Goal: Information Seeking & Learning: Learn about a topic

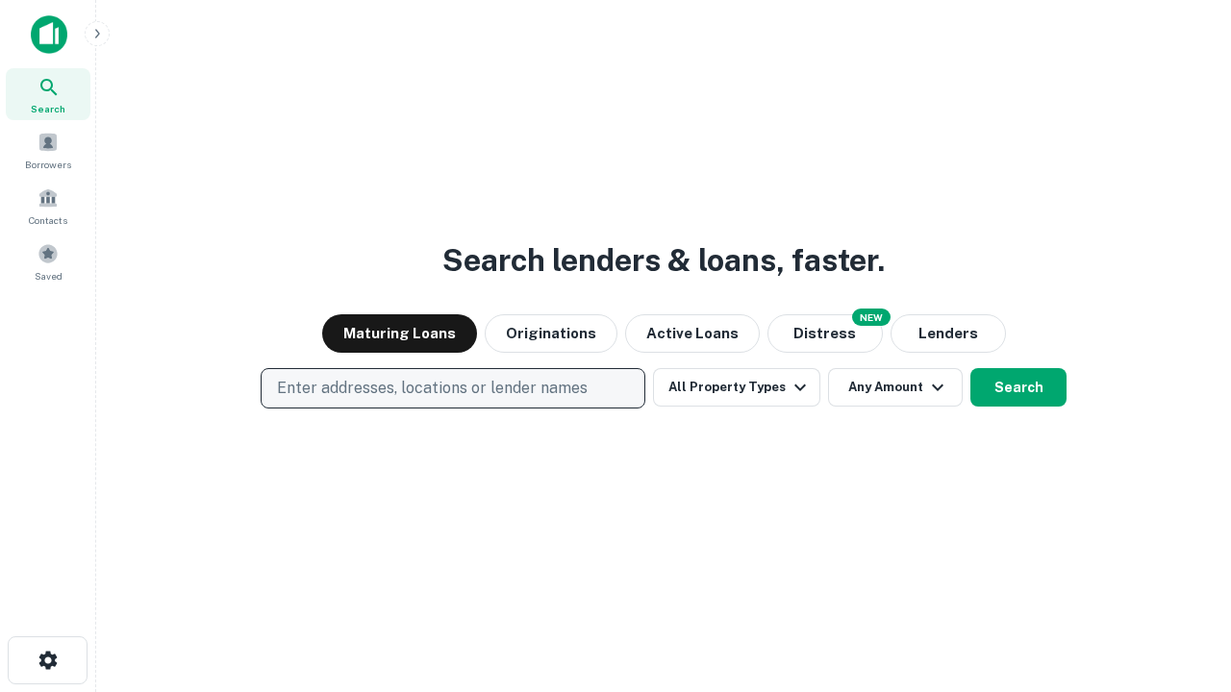
click at [452, 388] on p "Enter addresses, locations or lender names" at bounding box center [432, 388] width 311 height 23
type input "**********"
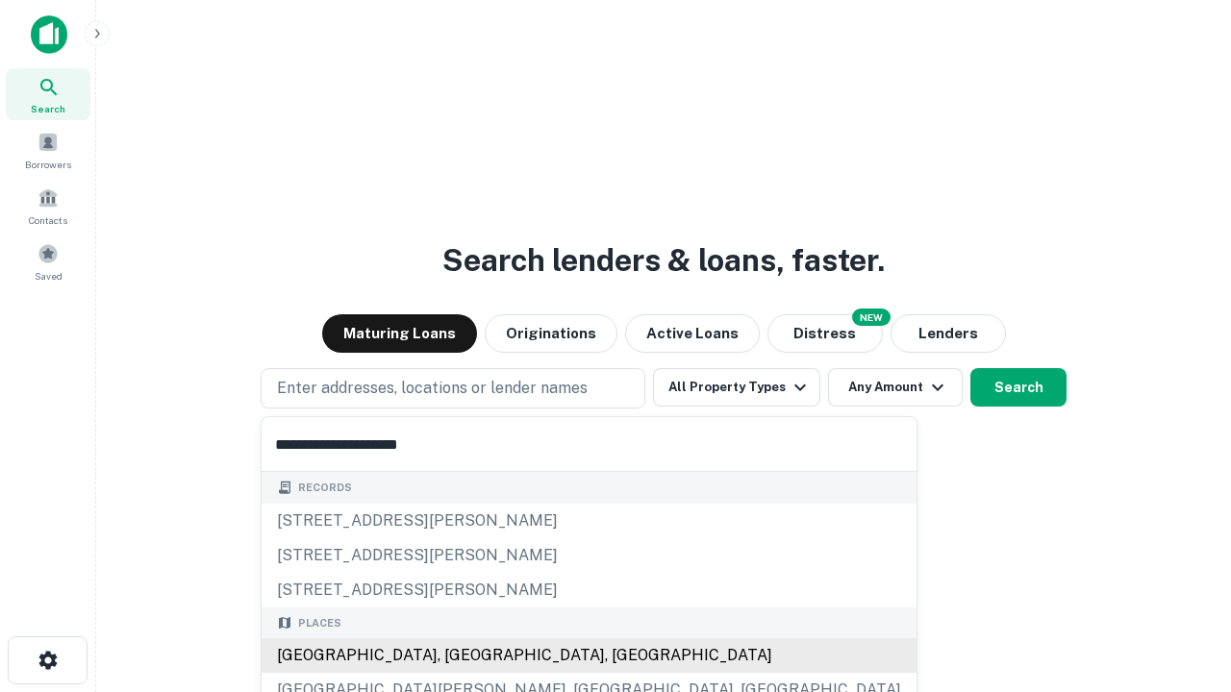
click at [460, 656] on div "[GEOGRAPHIC_DATA], [GEOGRAPHIC_DATA], [GEOGRAPHIC_DATA]" at bounding box center [589, 655] width 655 height 35
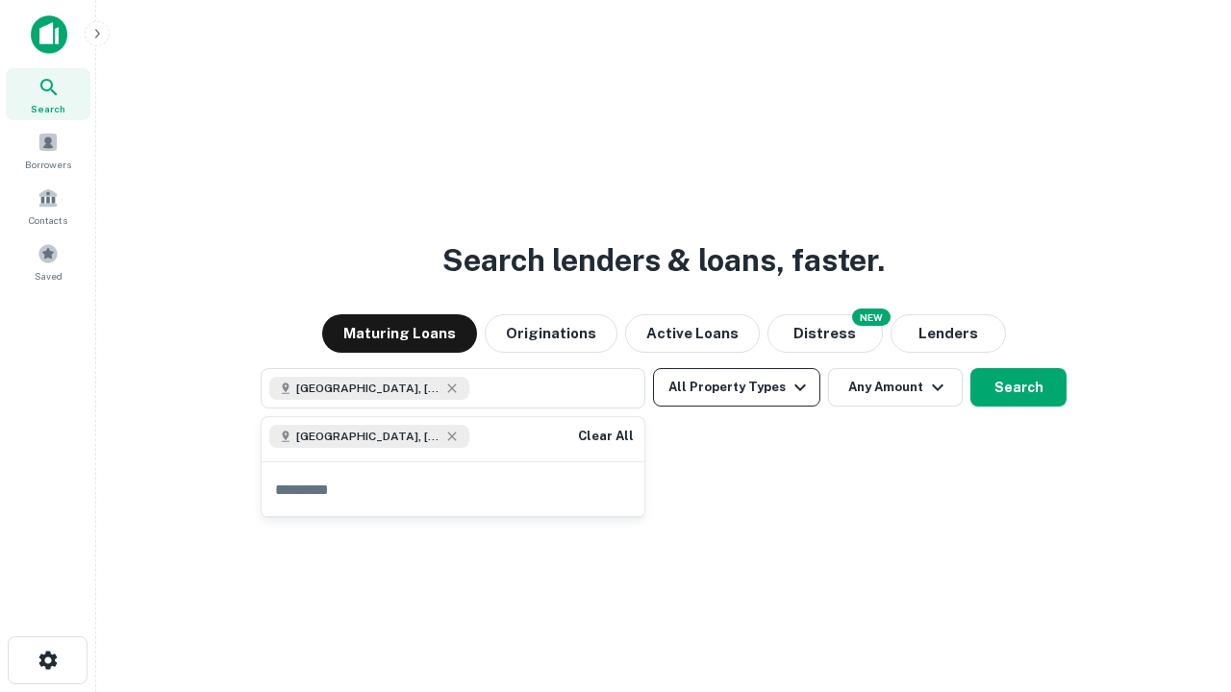
click at [737, 387] on button "All Property Types" at bounding box center [736, 387] width 167 height 38
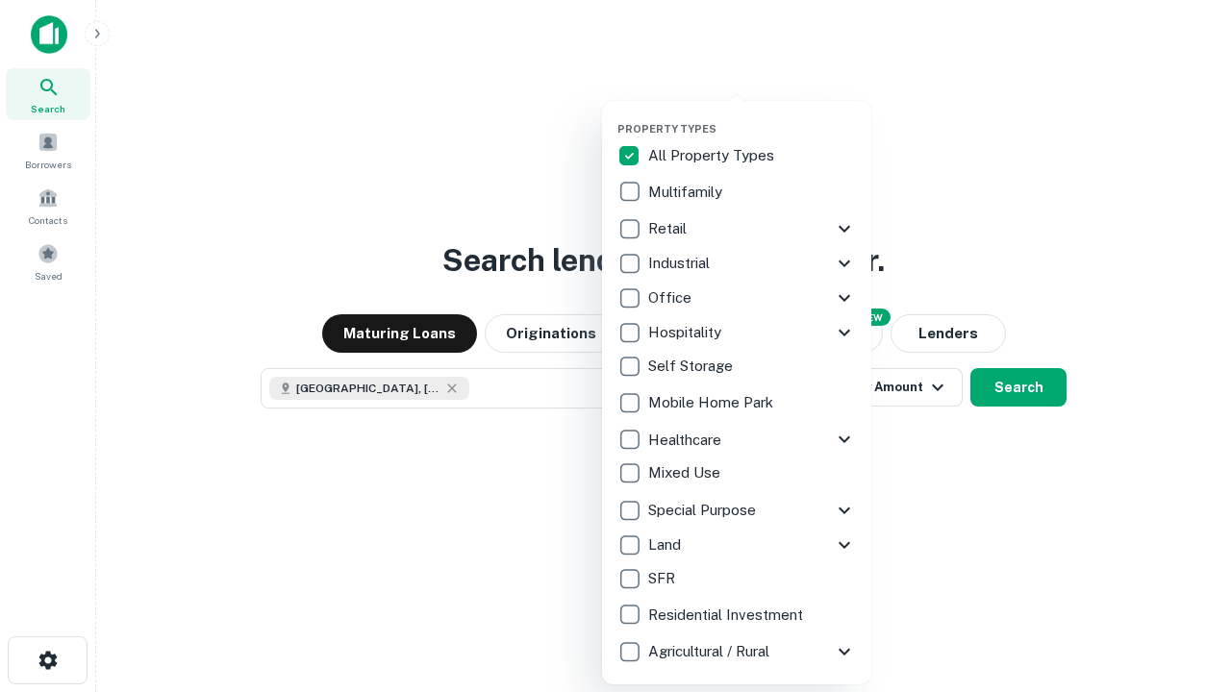
click at [752, 116] on button "button" at bounding box center [751, 116] width 269 height 1
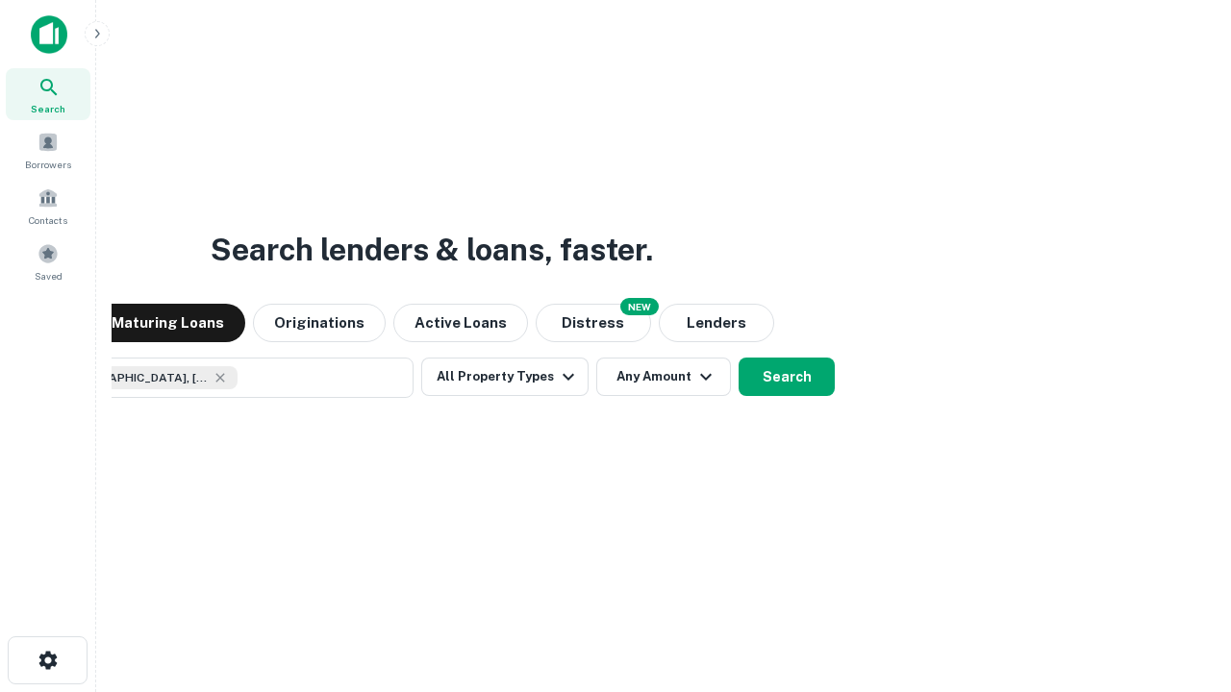
scroll to position [31, 0]
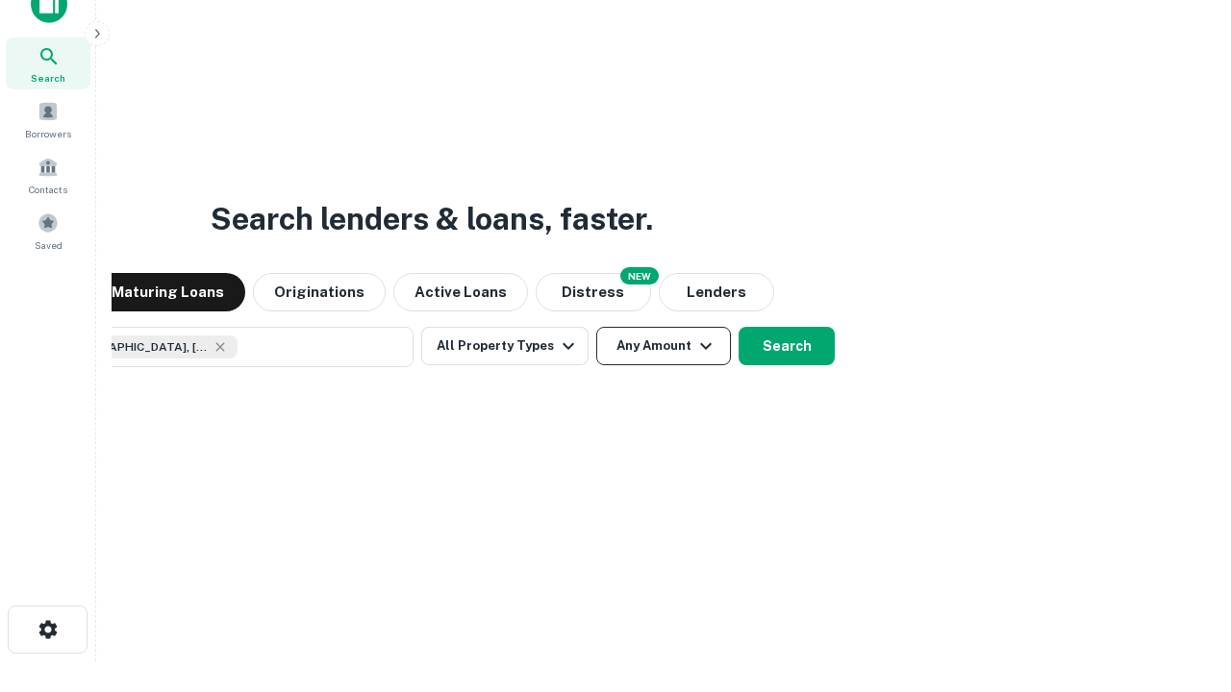
click at [596, 327] on button "Any Amount" at bounding box center [663, 346] width 135 height 38
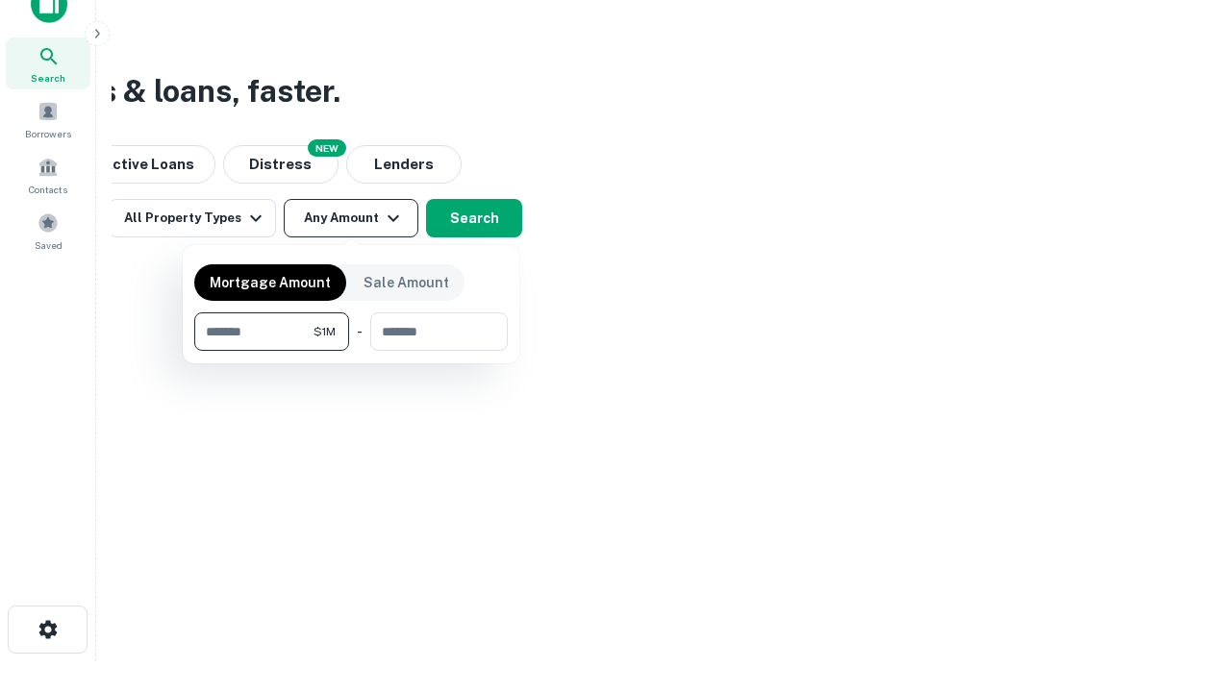
type input "*******"
click at [351, 351] on button "button" at bounding box center [350, 351] width 313 height 1
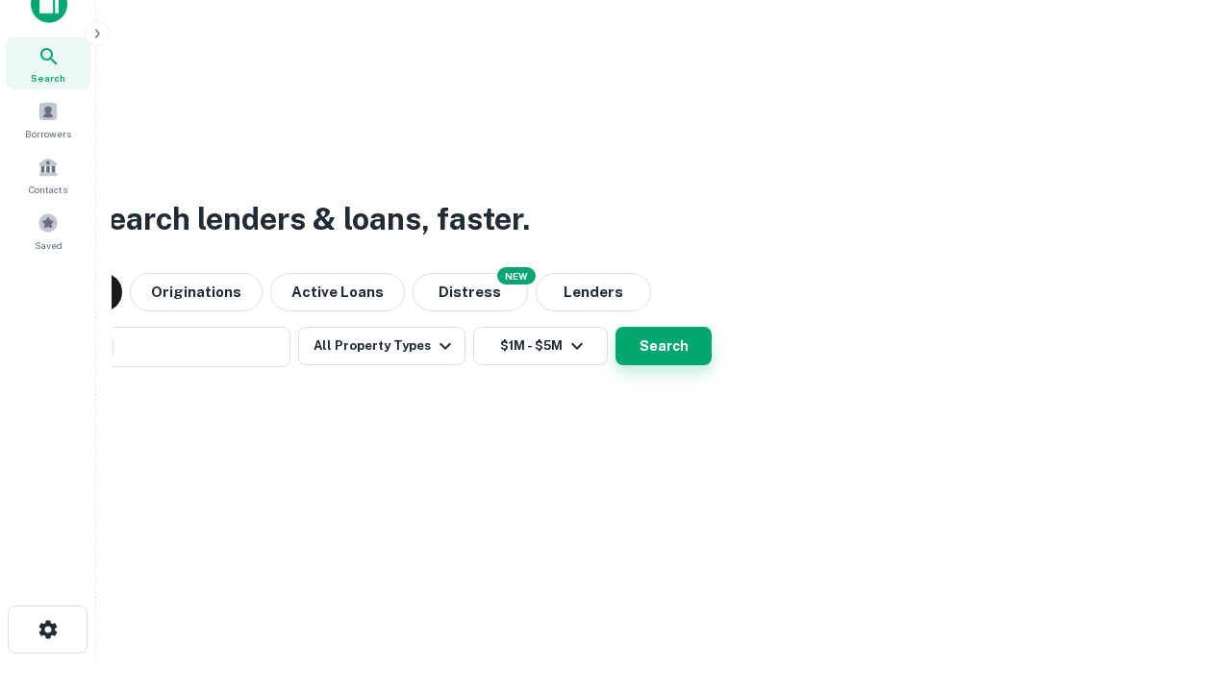
click at [615, 327] on button "Search" at bounding box center [663, 346] width 96 height 38
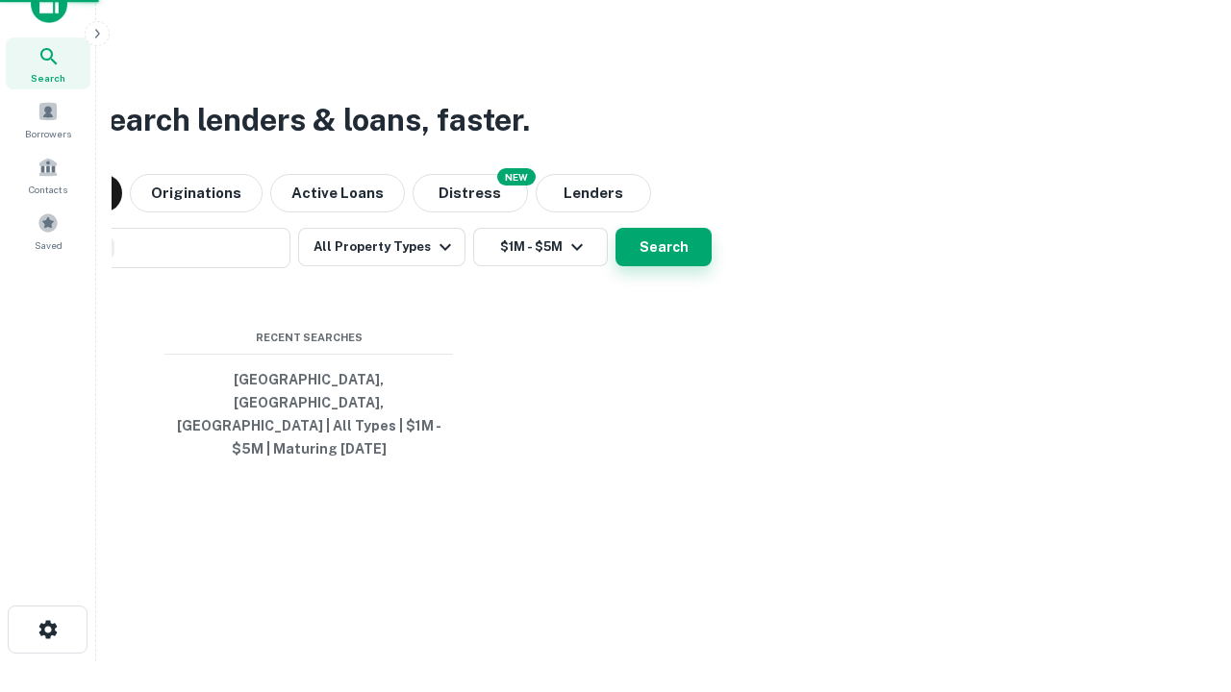
scroll to position [62, 544]
